Goal: Information Seeking & Learning: Learn about a topic

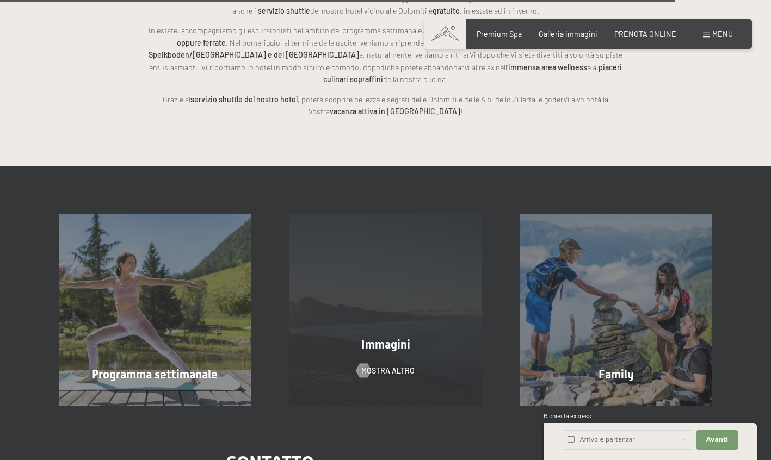
scroll to position [2529, 0]
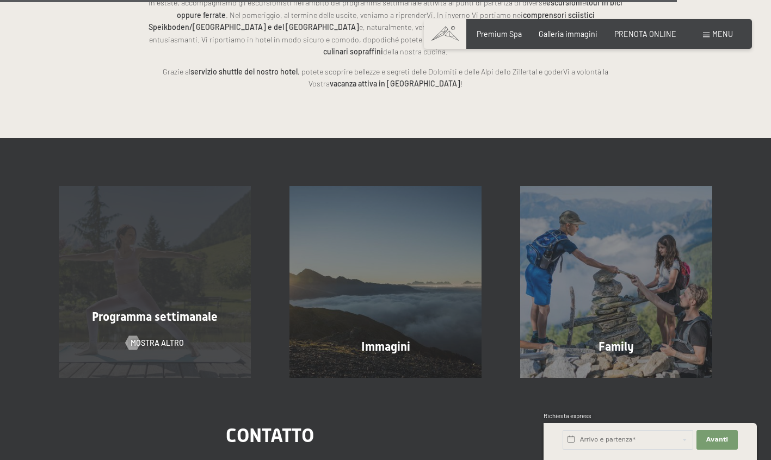
click at [153, 242] on div "Programma settimanale mostra altro" at bounding box center [155, 282] width 231 height 192
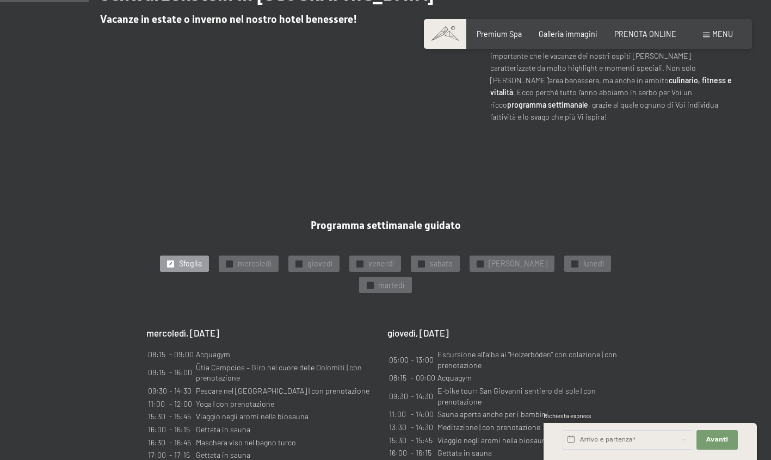
scroll to position [497, 0]
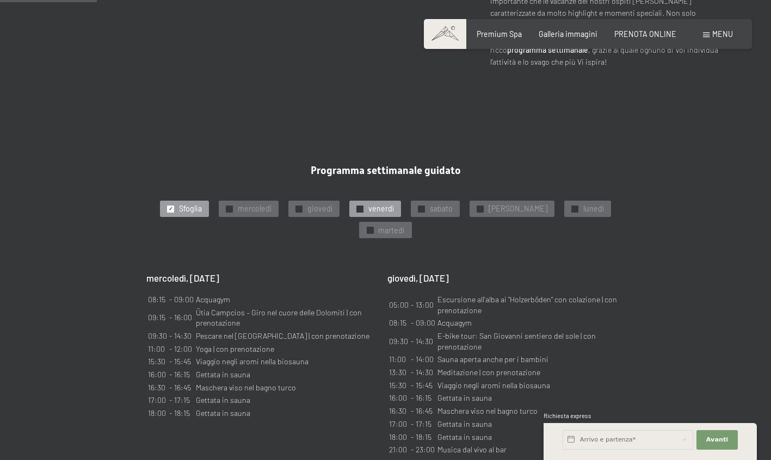
click at [394, 203] on span "venerdì" at bounding box center [381, 208] width 26 height 11
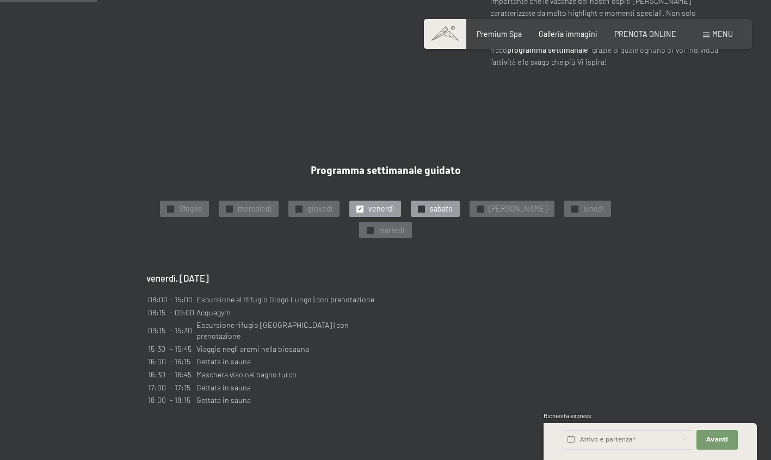
click at [453, 203] on span "sabato" at bounding box center [441, 208] width 23 height 11
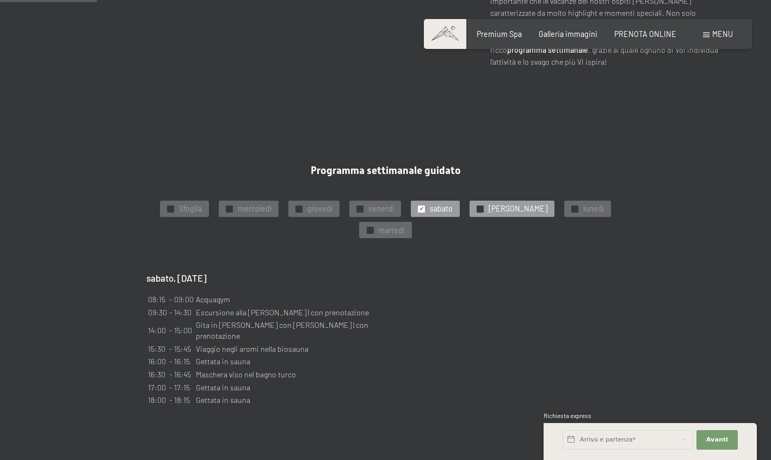
click at [512, 203] on span "[PERSON_NAME]" at bounding box center [518, 208] width 59 height 11
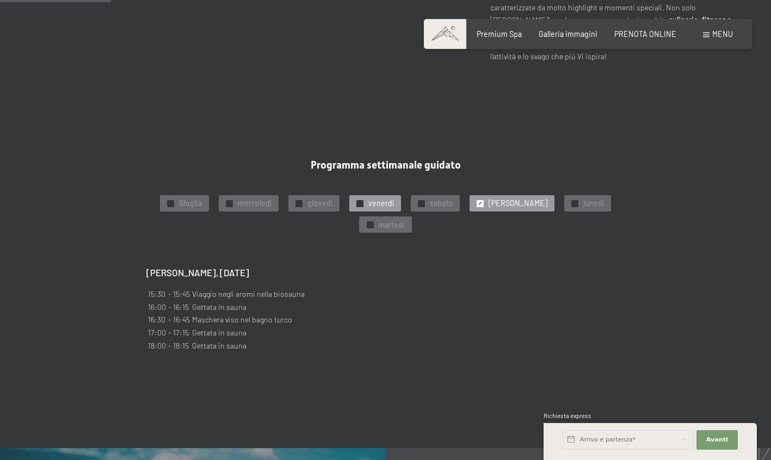
click at [380, 195] on div "✓ venerdì" at bounding box center [375, 203] width 52 height 16
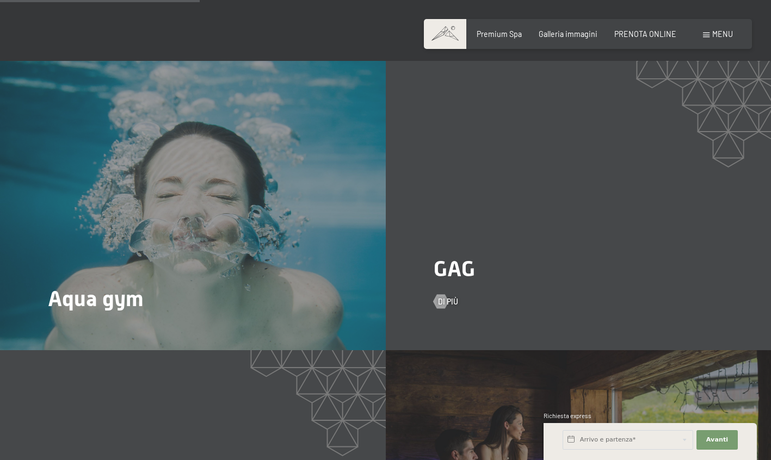
scroll to position [947, 0]
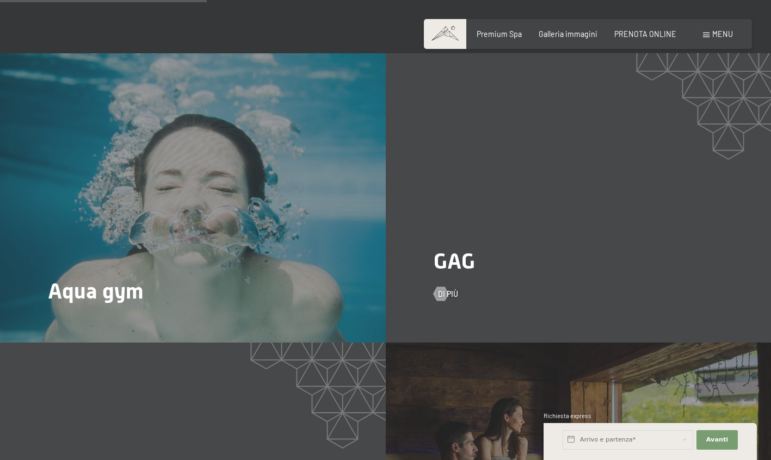
click at [527, 181] on div "GAG Di più" at bounding box center [579, 197] width 386 height 289
click at [451, 289] on span "Di più" at bounding box center [459, 294] width 20 height 11
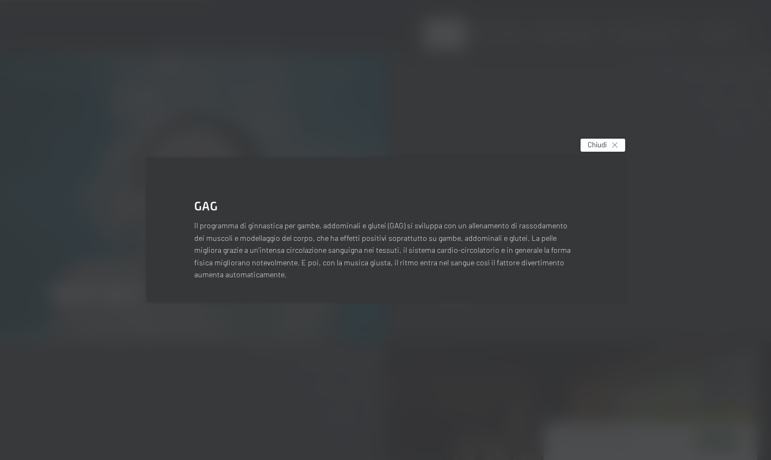
click at [599, 147] on span "Chiudi" at bounding box center [597, 145] width 19 height 10
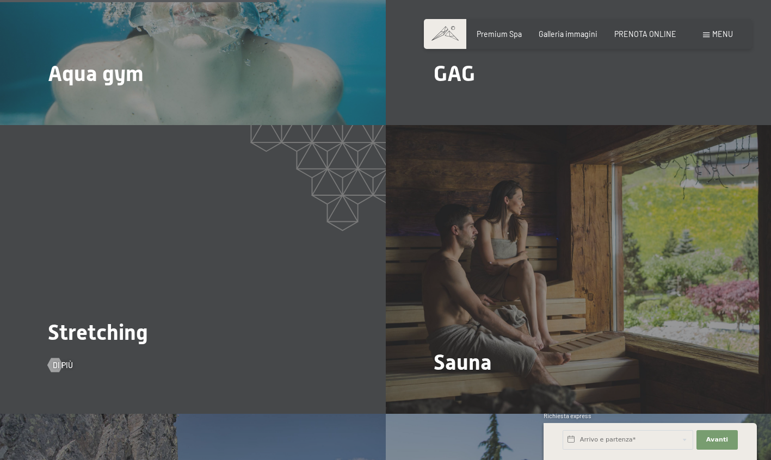
scroll to position [1267, 0]
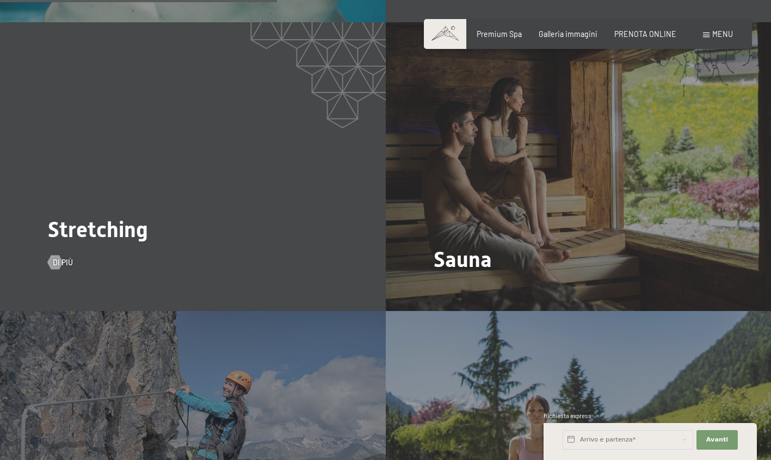
click at [138, 163] on div "Stretching Di più" at bounding box center [193, 166] width 386 height 289
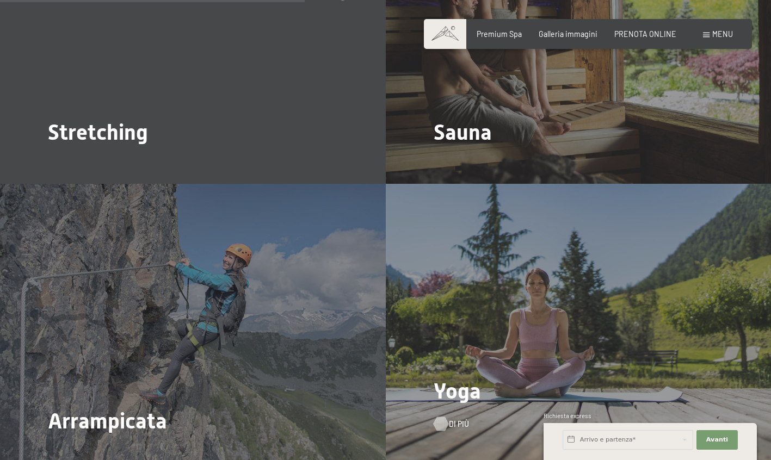
click at [447, 419] on div "Di più" at bounding box center [446, 424] width 25 height 11
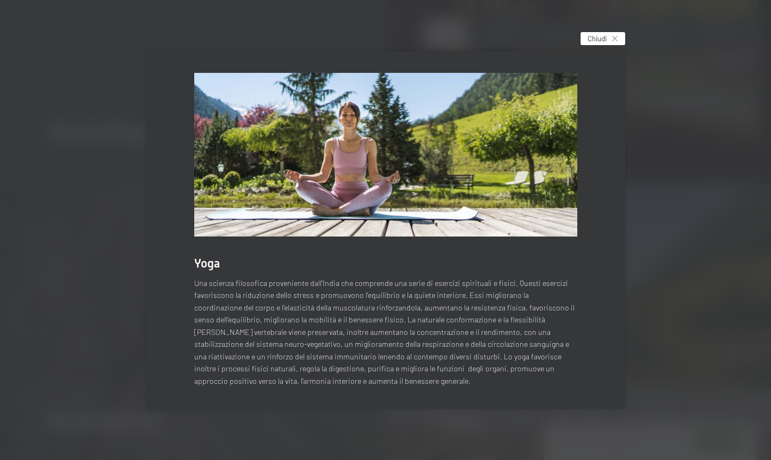
click at [596, 43] on span "Chiudi" at bounding box center [597, 39] width 19 height 10
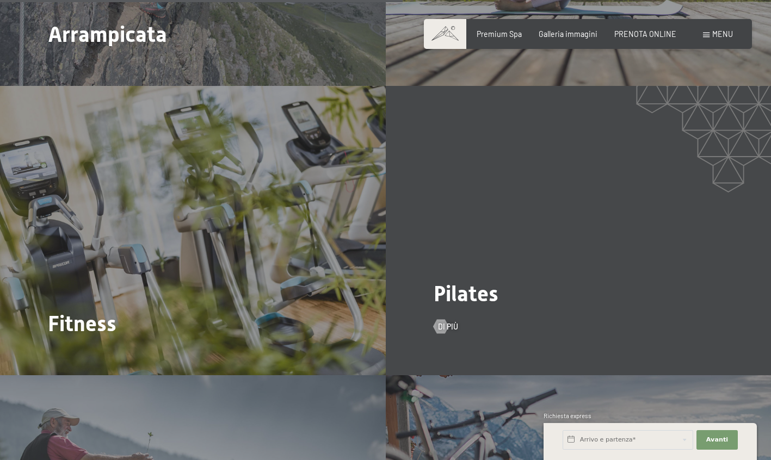
scroll to position [1987, 0]
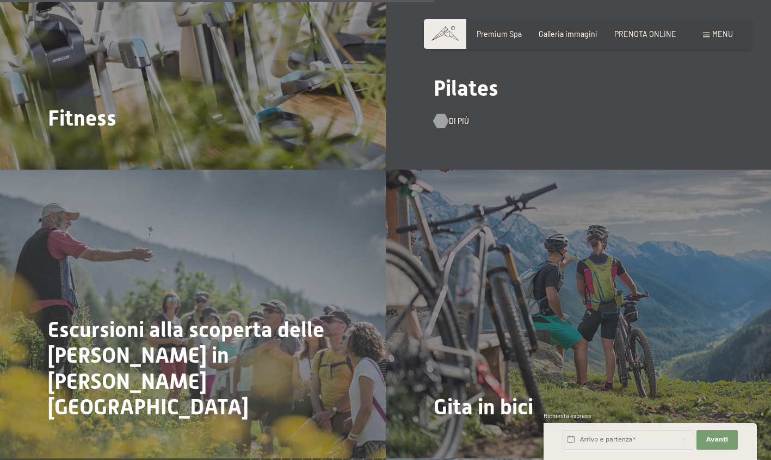
click at [447, 116] on div "Di più" at bounding box center [446, 121] width 25 height 11
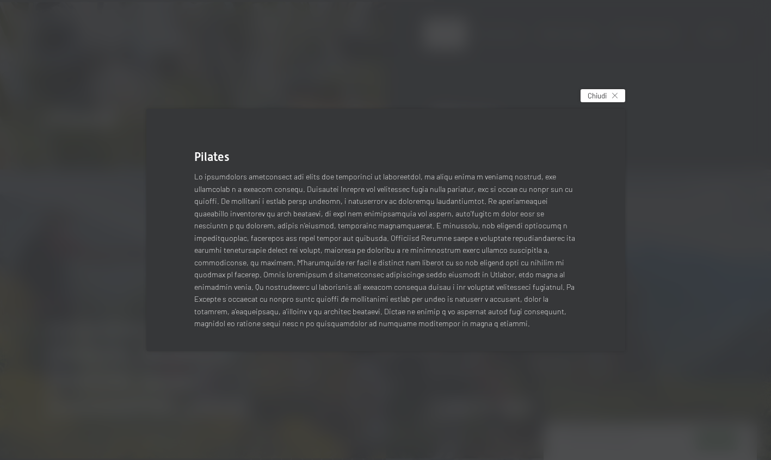
click at [613, 98] on icon at bounding box center [614, 95] width 5 height 5
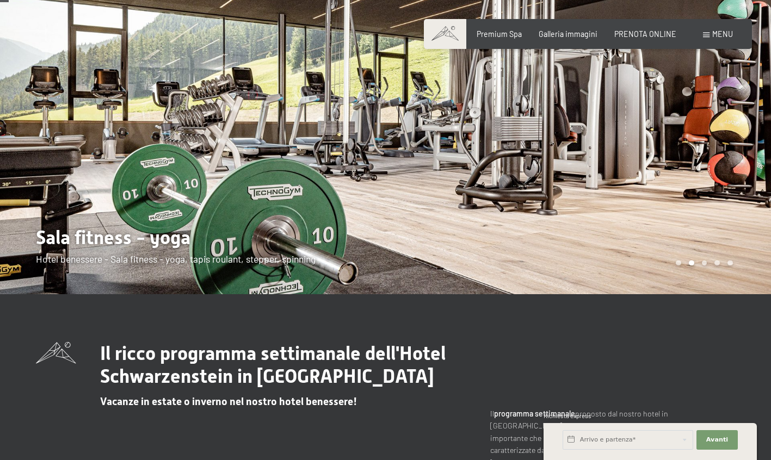
scroll to position [0, 0]
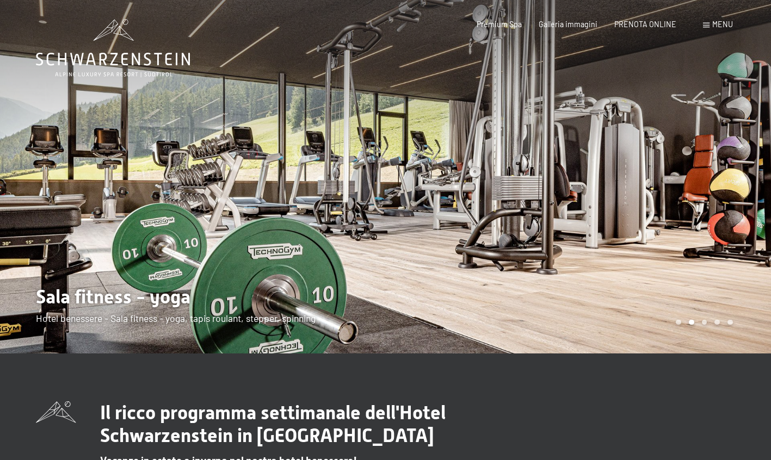
click at [706, 322] on div "Carousel Page 3" at bounding box center [704, 322] width 5 height 5
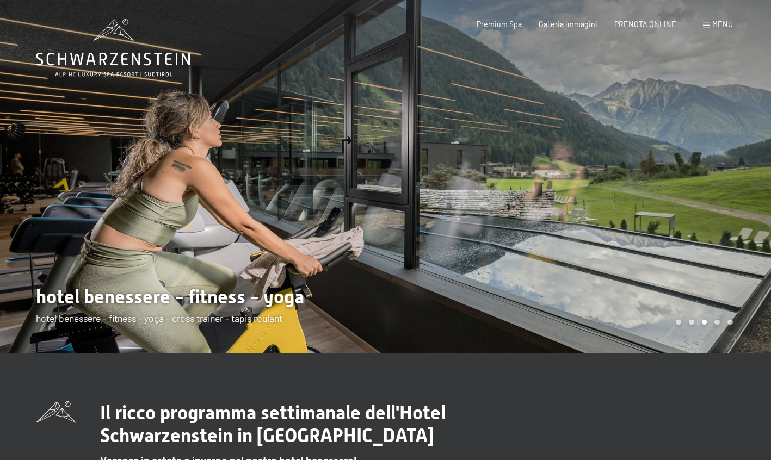
click at [719, 322] on div "Carousel Page 4" at bounding box center [716, 322] width 5 height 5
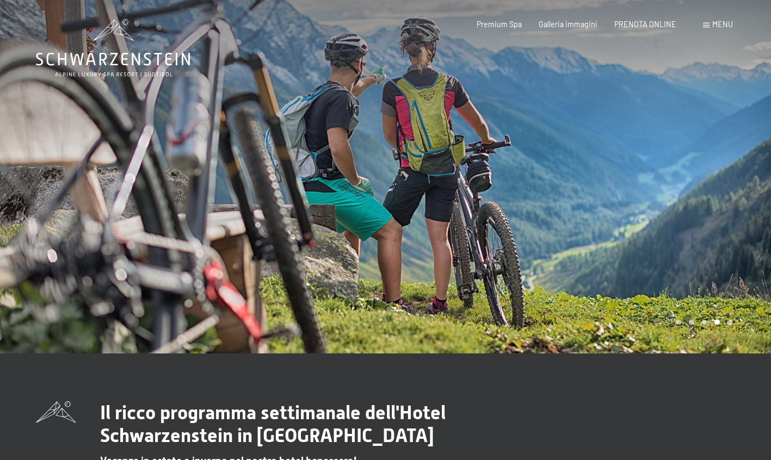
click at [728, 322] on div "Carousel Page 5" at bounding box center [729, 322] width 5 height 5
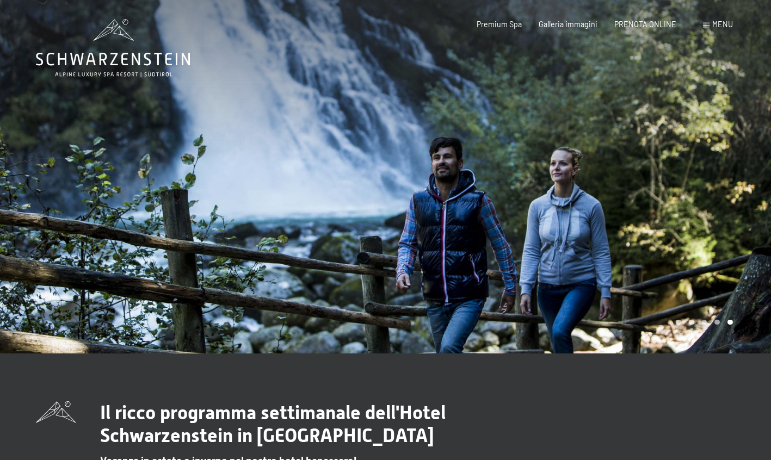
click at [566, 19] on div "Prenotazione Richiesta Premium Spa Galleria immagini PRENOTA ONLINE Menu DE IT …" at bounding box center [587, 24] width 289 height 11
click at [566, 24] on span "Galleria immagini" at bounding box center [568, 22] width 59 height 9
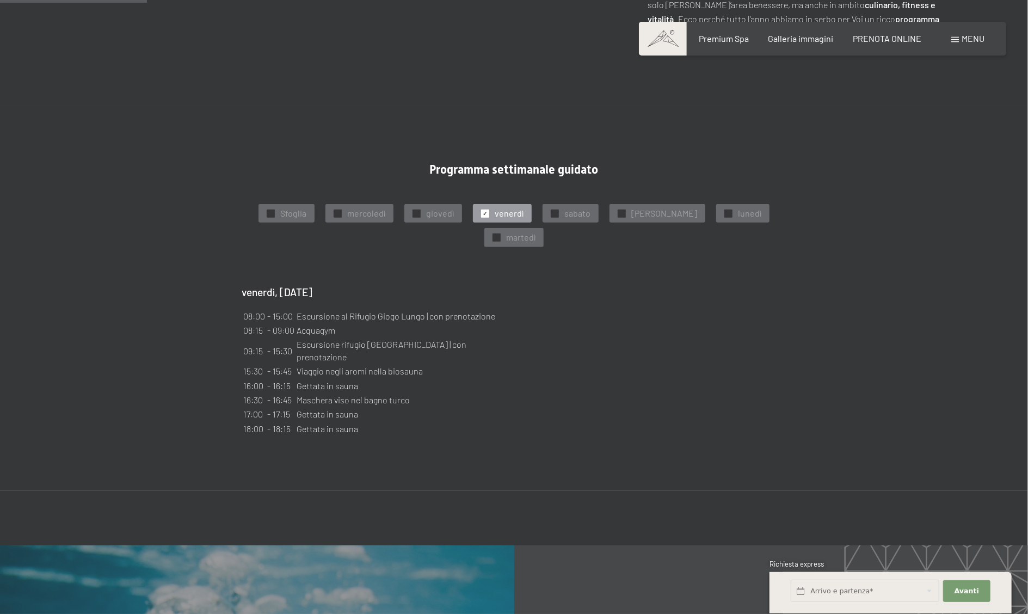
scroll to position [636, 0]
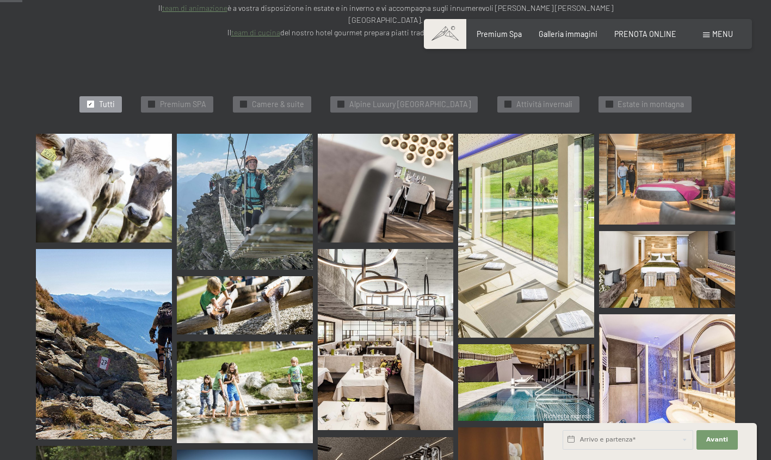
scroll to position [318, 0]
